Goal: Task Accomplishment & Management: Use online tool/utility

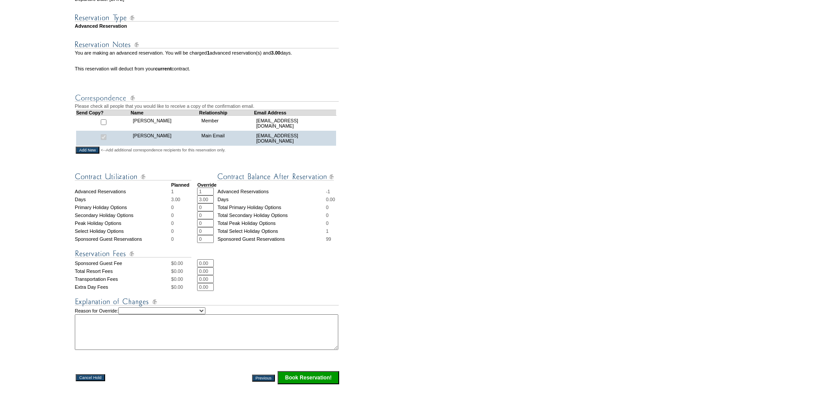
scroll to position [308, 0]
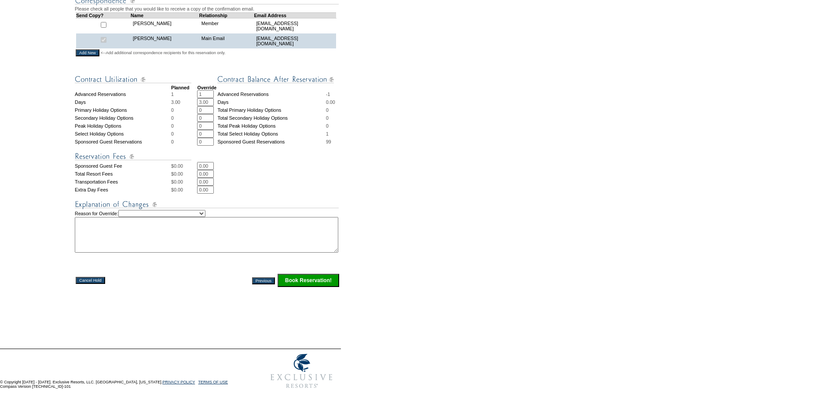
click at [209, 130] on input "0" at bounding box center [205, 134] width 17 height 8
type input "1"
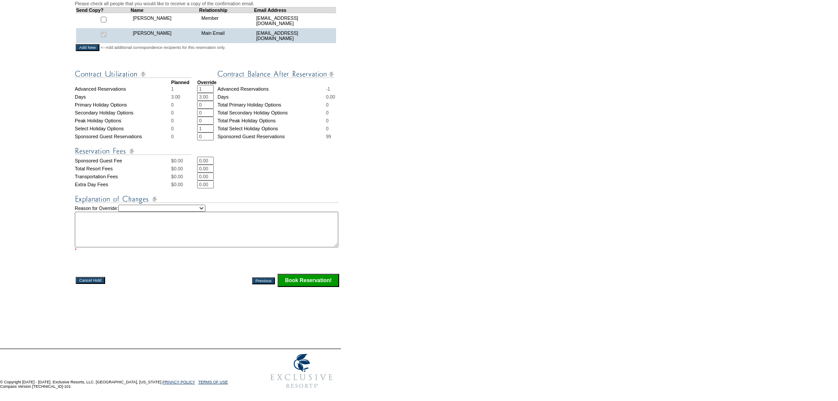
click at [206, 92] on input "1" at bounding box center [205, 89] width 17 height 8
type input "0"
click at [280, 99] on td "Days" at bounding box center [271, 97] width 108 height 8
click at [206, 212] on select "Creating Continuous Stay Days Rebooked After Cancellation Editing Occupant Expe…" at bounding box center [161, 208] width 87 height 7
select select "1041"
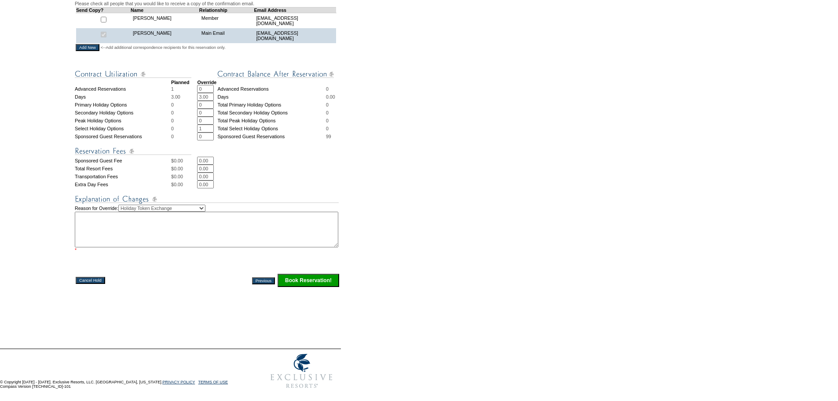
click at [128, 210] on select "Creating Continuous Stay Days Rebooked After Cancellation Editing Occupant Expe…" at bounding box center [161, 208] width 87 height 7
click at [208, 230] on textarea at bounding box center [207, 230] width 264 height 36
type textarea "o"
type textarea "as per Dave's request. AG"
click at [288, 282] on input "Book Reservation!" at bounding box center [309, 280] width 62 height 13
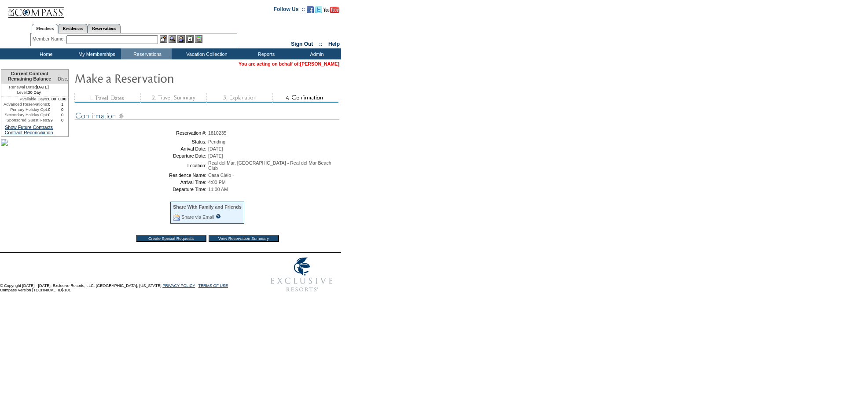
click at [300, 64] on link "[PERSON_NAME]" at bounding box center [319, 63] width 39 height 5
